Goal: Check status: Check status

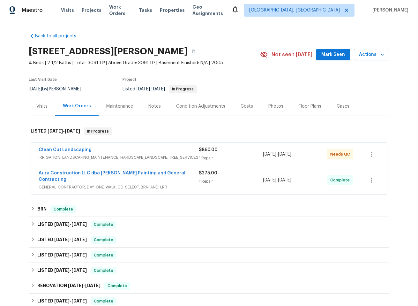
click at [138, 157] on span "IRRIGATION, LANDSCAPING_MAINTENANCE, HARDSCAPE_LANDSCAPE, TREE_SERVICES" at bounding box center [119, 157] width 160 height 6
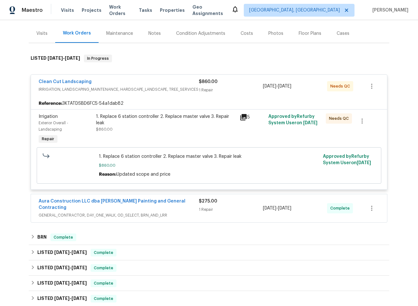
scroll to position [73, 0]
click at [103, 87] on span "IRRIGATION, LANDSCAPING_MAINTENANCE, HARDSCAPE_LANDSCAPE, TREE_SERVICES" at bounding box center [119, 90] width 160 height 6
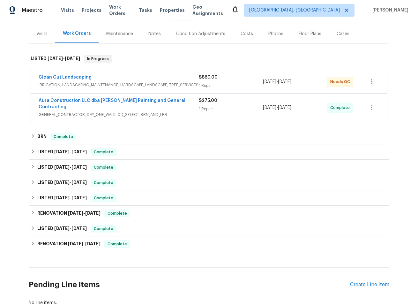
click at [105, 86] on span "IRRIGATION, LANDSCAPING_MAINTENANCE, HARDSCAPE_LANDSCAPE, TREE_SERVICES" at bounding box center [119, 85] width 160 height 6
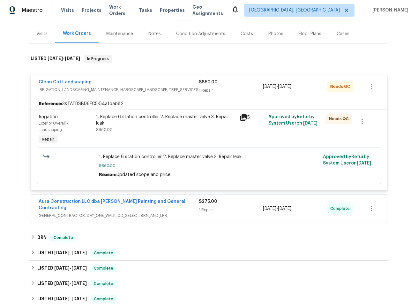
click at [69, 79] on span "Clean Cut Landscaping" at bounding box center [65, 82] width 53 height 6
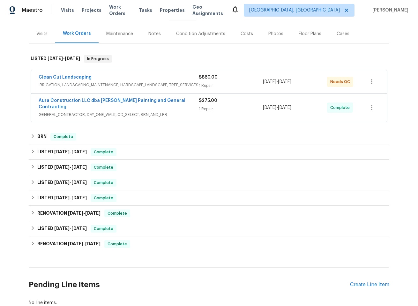
click at [69, 80] on span "Clean Cut Landscaping" at bounding box center [65, 77] width 53 height 6
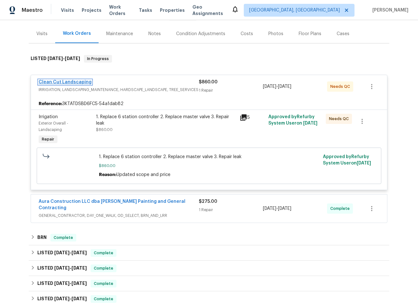
click at [77, 81] on link "Clean Cut Landscaping" at bounding box center [65, 82] width 53 height 4
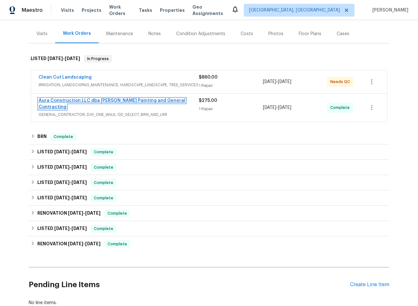
click at [80, 102] on link "Aura Construction LLC dba Logan's Painting and General Contracting" at bounding box center [112, 103] width 147 height 11
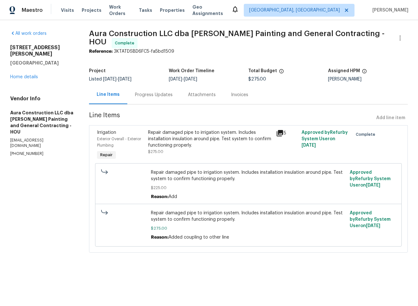
click at [161, 96] on div "Progress Updates" at bounding box center [154, 95] width 38 height 6
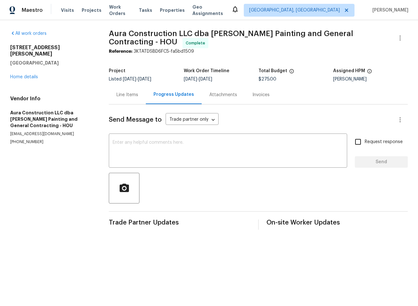
click at [138, 95] on div "Line Items" at bounding box center [128, 95] width 22 height 6
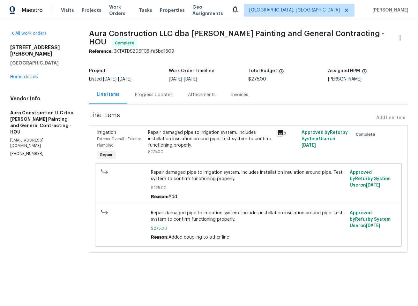
click at [191, 141] on div "Repair damaged pipe to irrigation system. Includes installation insulation arou…" at bounding box center [210, 138] width 124 height 19
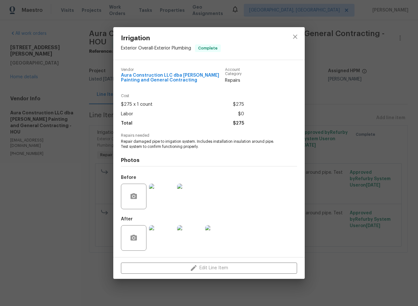
click at [153, 238] on img at bounding box center [162, 238] width 26 height 26
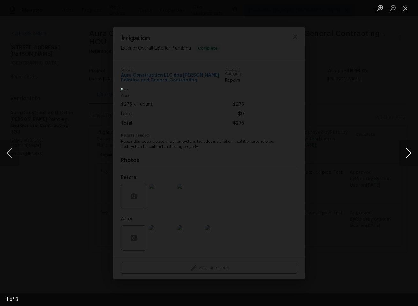
click at [395, 153] on button "Next image" at bounding box center [408, 153] width 19 height 26
click at [395, 8] on button "Close lightbox" at bounding box center [405, 8] width 13 height 11
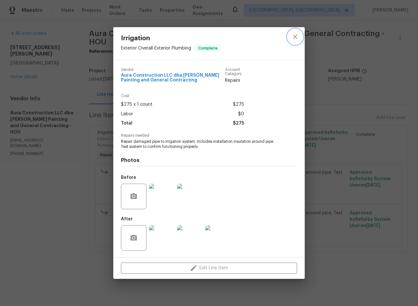
drag, startPoint x: 296, startPoint y: 38, endPoint x: 273, endPoint y: 15, distance: 32.5
click at [295, 37] on icon "close" at bounding box center [295, 37] width 4 height 4
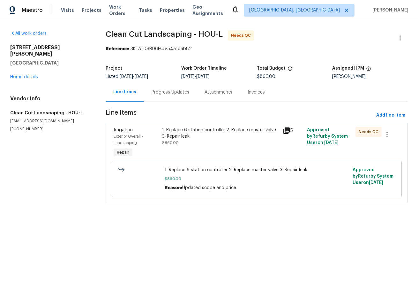
click at [193, 132] on div "1. Replace 6 station controller 2. Replace master valve 3. Repair leak" at bounding box center [220, 133] width 117 height 13
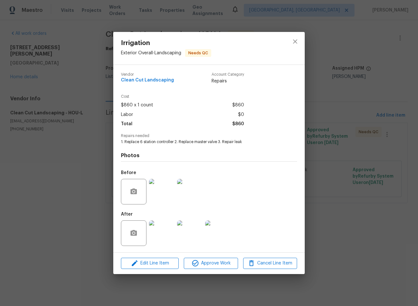
click at [165, 229] on img at bounding box center [162, 233] width 26 height 26
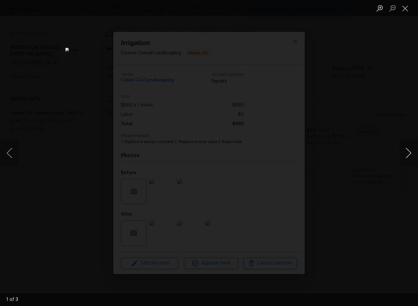
click at [405, 155] on button "Next image" at bounding box center [408, 153] width 19 height 26
click at [406, 155] on button "Next image" at bounding box center [408, 153] width 19 height 26
click at [408, 155] on button "Next image" at bounding box center [408, 153] width 19 height 26
click at [406, 8] on button "Close lightbox" at bounding box center [405, 8] width 13 height 11
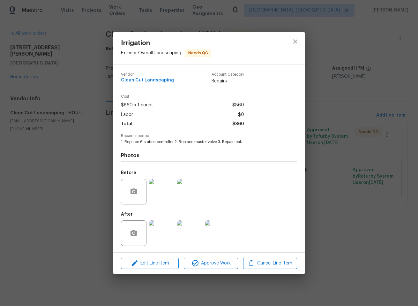
click at [163, 193] on img at bounding box center [162, 192] width 26 height 26
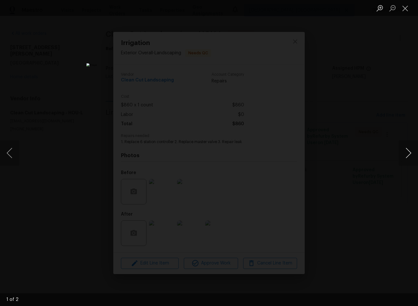
click at [412, 153] on button "Next image" at bounding box center [408, 153] width 19 height 26
click at [409, 9] on button "Close lightbox" at bounding box center [405, 8] width 13 height 11
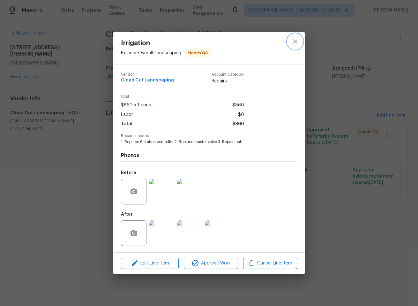
click at [294, 41] on icon "close" at bounding box center [296, 42] width 8 height 8
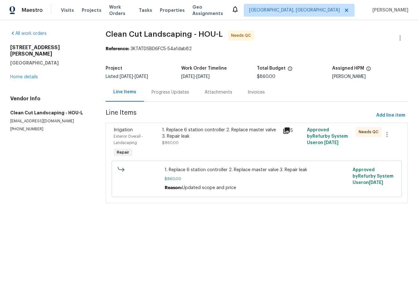
click at [218, 133] on div "1. Replace 6 station controller 2. Replace master valve 3. Repair leak" at bounding box center [220, 133] width 117 height 13
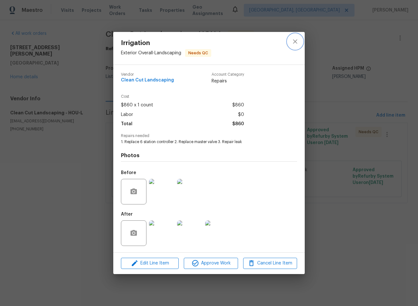
click at [297, 40] on icon "close" at bounding box center [296, 42] width 8 height 8
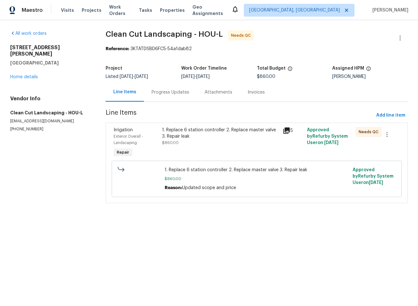
click at [168, 92] on div "Progress Updates" at bounding box center [171, 92] width 38 height 6
